Goal: Information Seeking & Learning: Learn about a topic

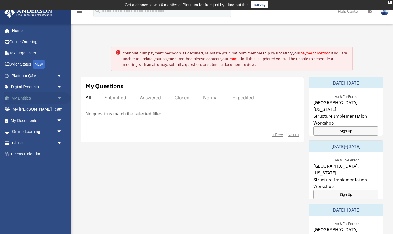
click at [29, 99] on link "My Entities arrow_drop_down" at bounding box center [37, 97] width 67 height 11
click at [22, 98] on link "My Entities arrow_drop_down" at bounding box center [37, 97] width 67 height 11
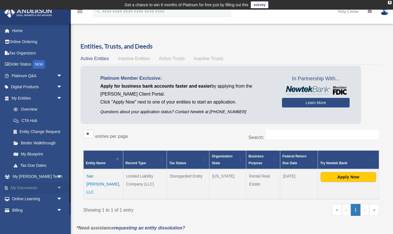
click at [34, 188] on link "My Documents arrow_drop_down" at bounding box center [37, 187] width 67 height 11
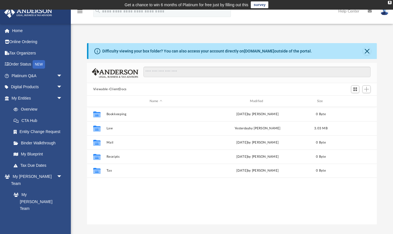
scroll to position [129, 290]
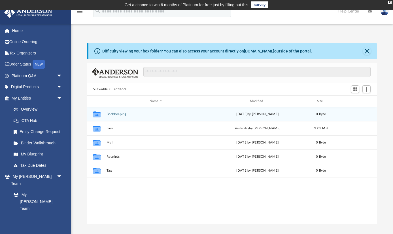
click at [156, 118] on div "Collaborated Folder Bookkeeping [DATE] by [PERSON_NAME] 0 Byte" at bounding box center [232, 114] width 290 height 14
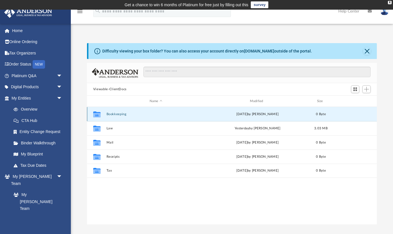
click at [156, 118] on div "Collaborated Folder Bookkeeping [DATE] by [PERSON_NAME] 0 Byte" at bounding box center [232, 114] width 290 height 14
click at [46, 97] on link "My Entities arrow_drop_down" at bounding box center [37, 97] width 67 height 11
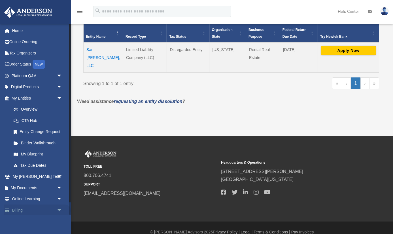
scroll to position [127, 0]
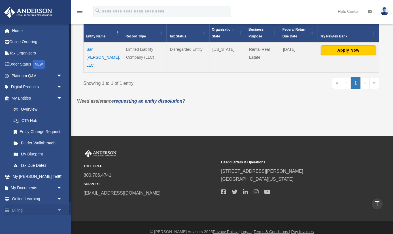
click at [26, 210] on link "Billing arrow_drop_down" at bounding box center [37, 209] width 67 height 11
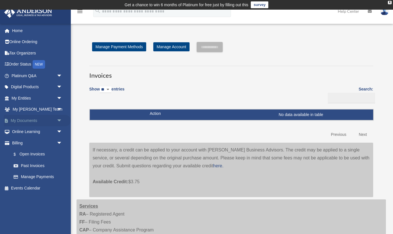
click at [43, 120] on link "My Documents arrow_drop_down" at bounding box center [37, 120] width 67 height 11
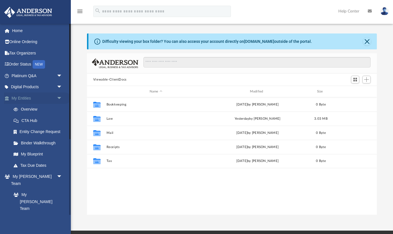
scroll to position [129, 290]
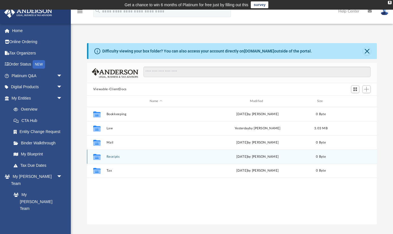
click at [138, 156] on button "Receipts" at bounding box center [155, 157] width 99 height 4
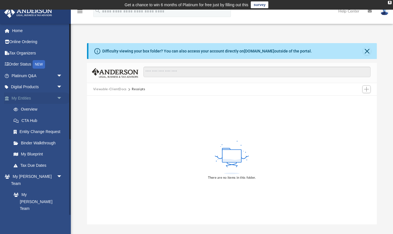
click at [53, 96] on link "My Entities arrow_drop_down" at bounding box center [37, 97] width 67 height 11
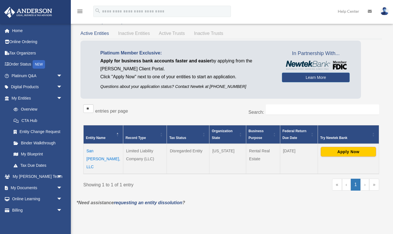
scroll to position [25, 0]
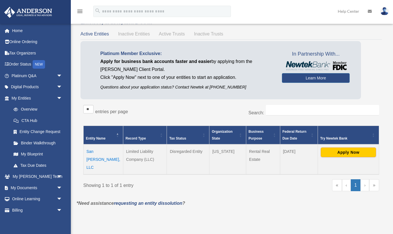
click at [368, 10] on icon at bounding box center [370, 11] width 4 height 4
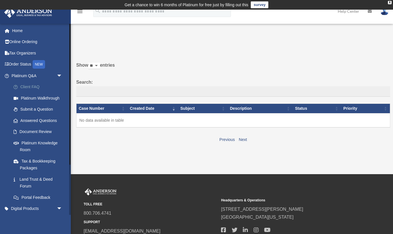
click at [30, 85] on link "Client FAQ" at bounding box center [39, 86] width 63 height 11
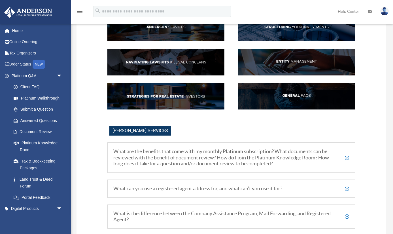
scroll to position [79, 0]
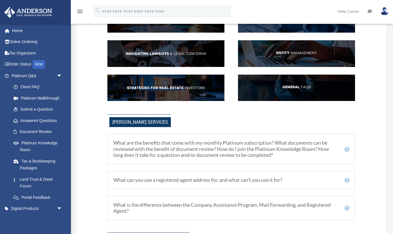
click at [348, 150] on h5 "What are the benefits that come with my monthly Platinum subscription? What doc…" at bounding box center [231, 149] width 236 height 18
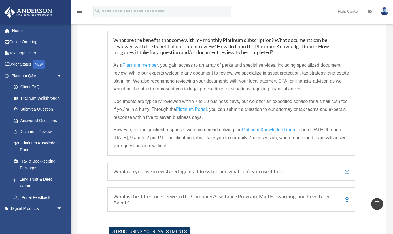
scroll to position [193, 0]
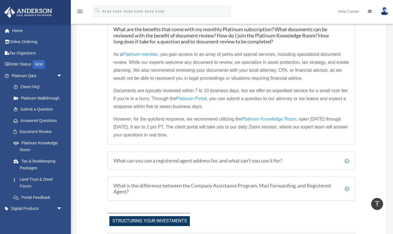
click at [346, 160] on h5 "What can you use a registered agent address for, and what can’t you use it for?" at bounding box center [231, 161] width 236 height 6
